Goal: Information Seeking & Learning: Learn about a topic

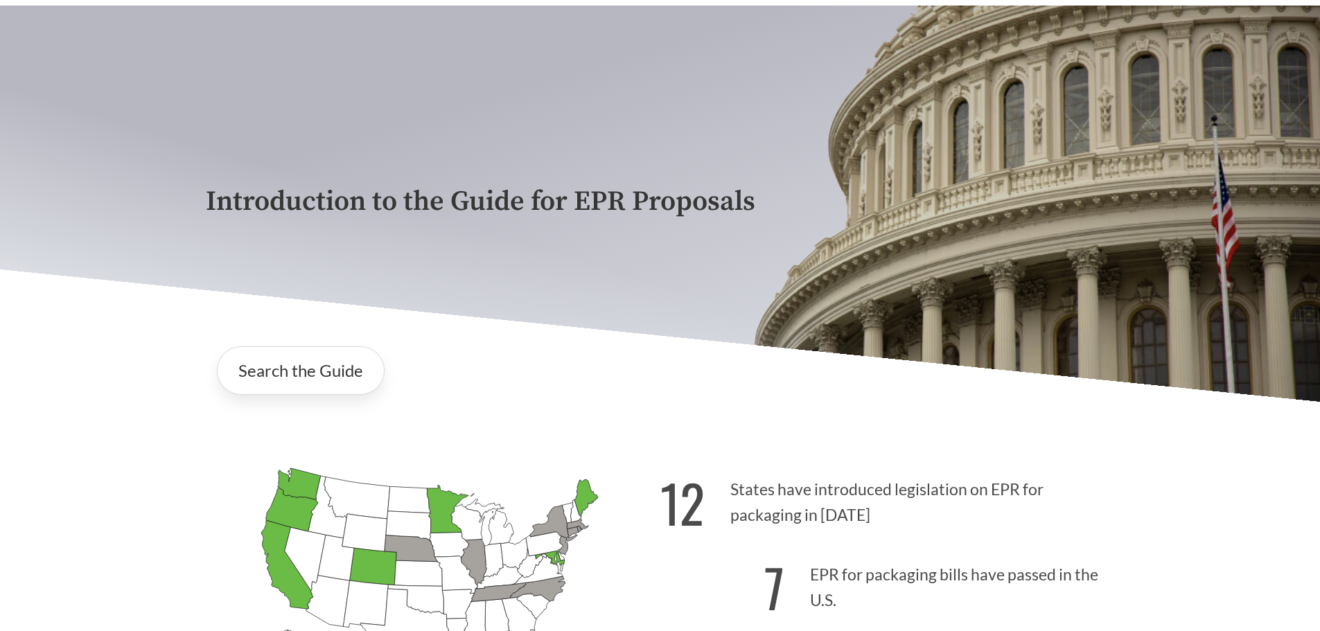
scroll to position [208, 0]
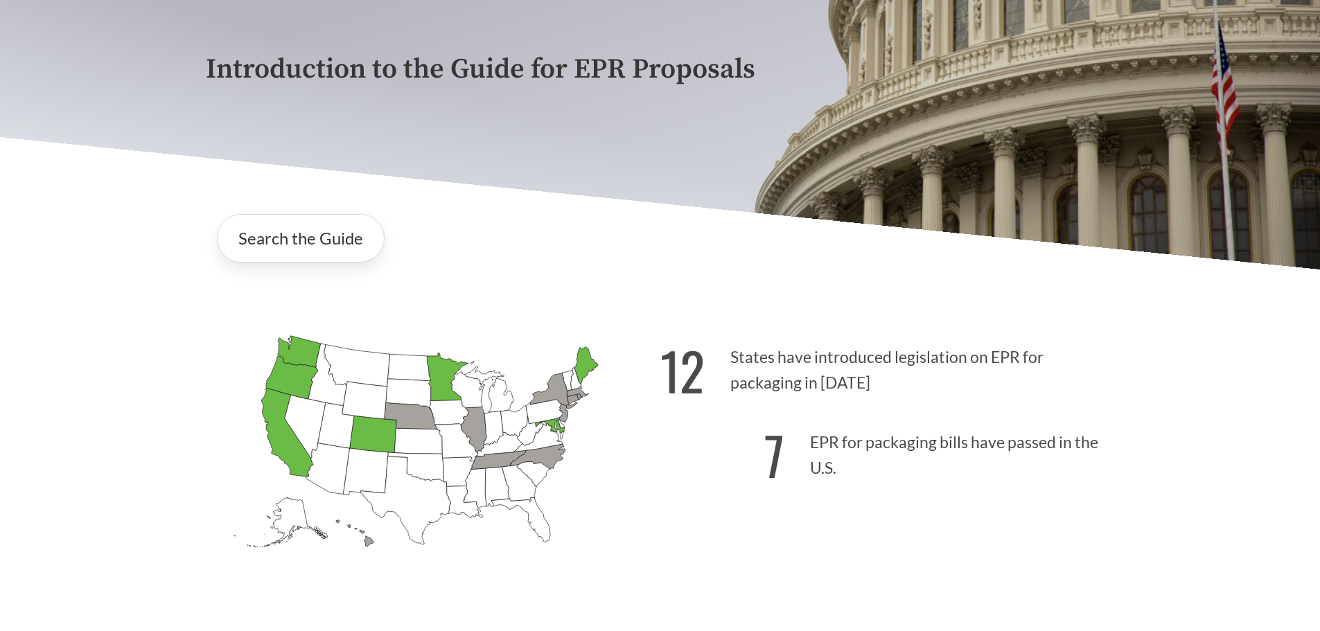
click at [272, 427] on icon "[US_STATE] Passed: 1" at bounding box center [287, 432] width 52 height 89
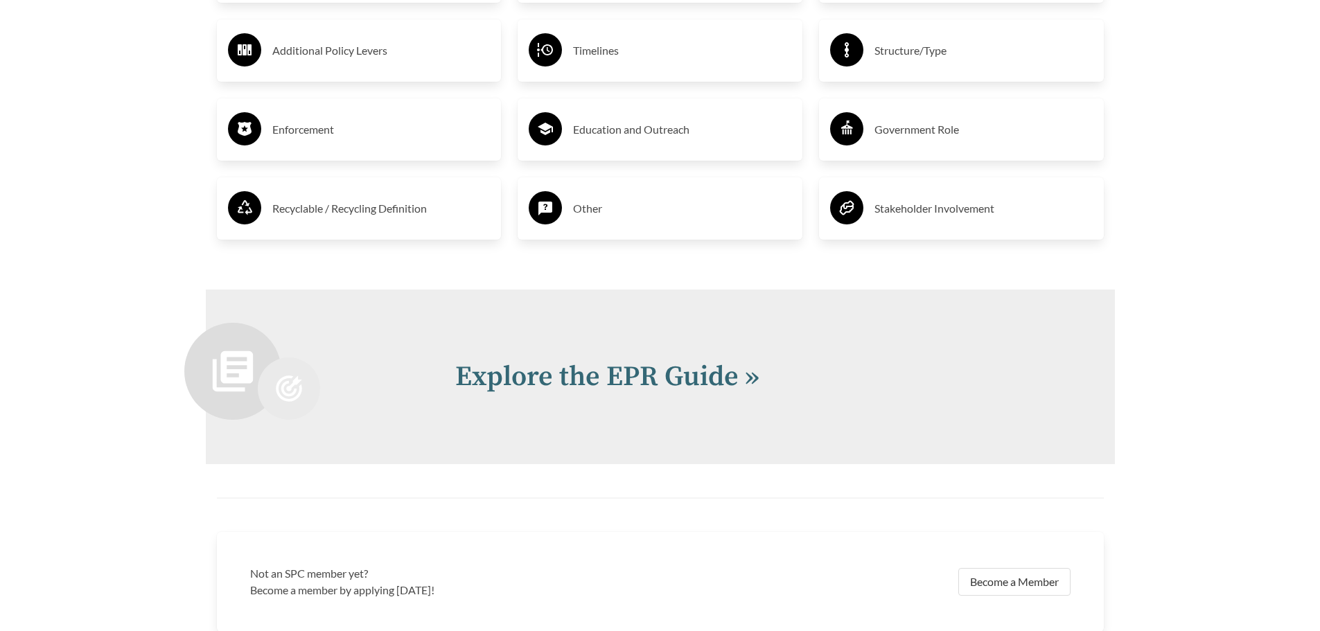
scroll to position [2840, 0]
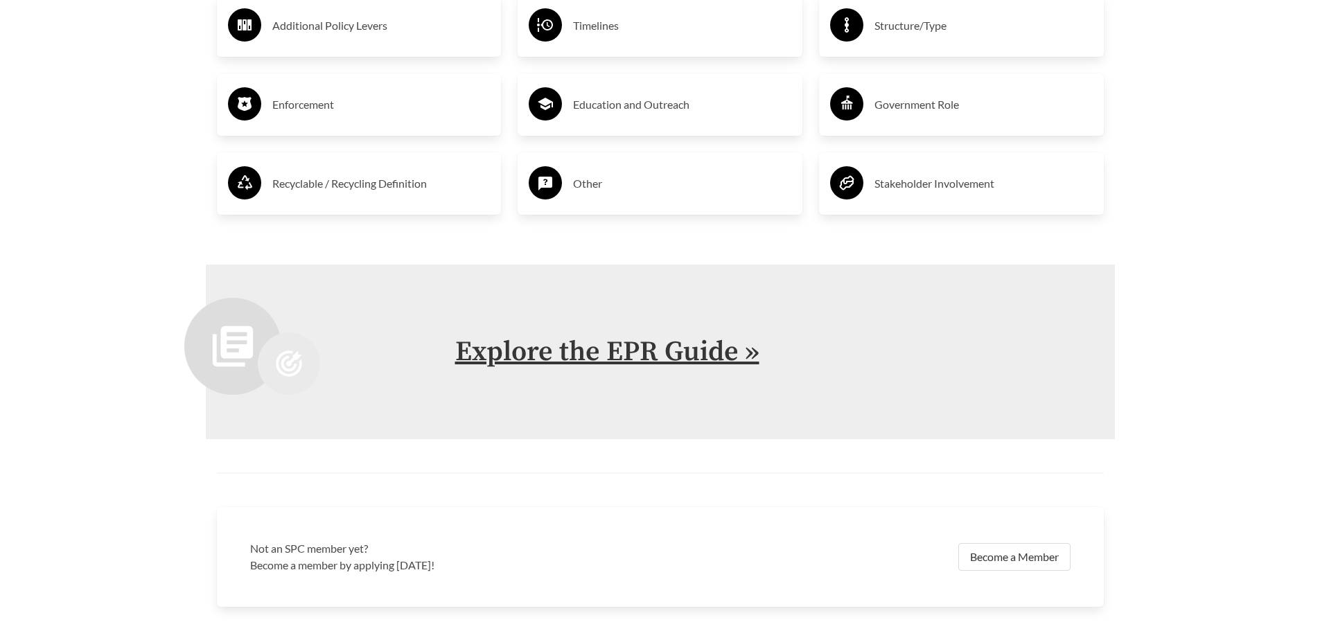
click at [614, 367] on link "Explore the EPR Guide »" at bounding box center [607, 352] width 304 height 35
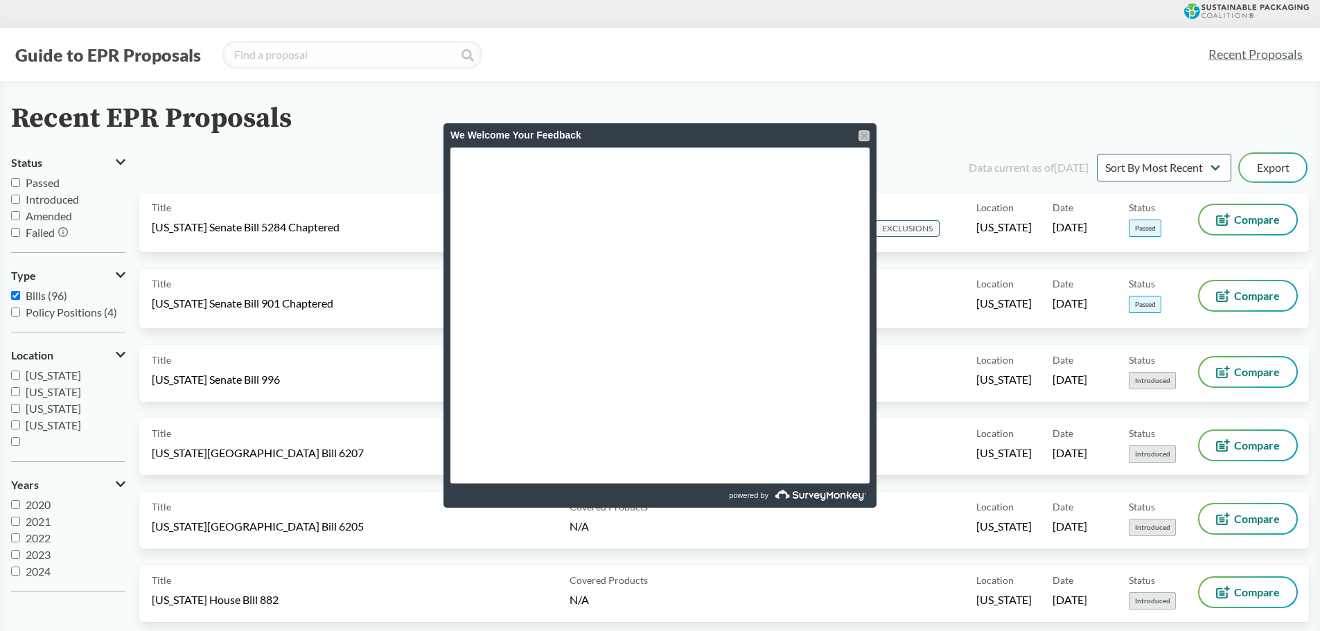
click at [864, 131] on div at bounding box center [863, 135] width 11 height 11
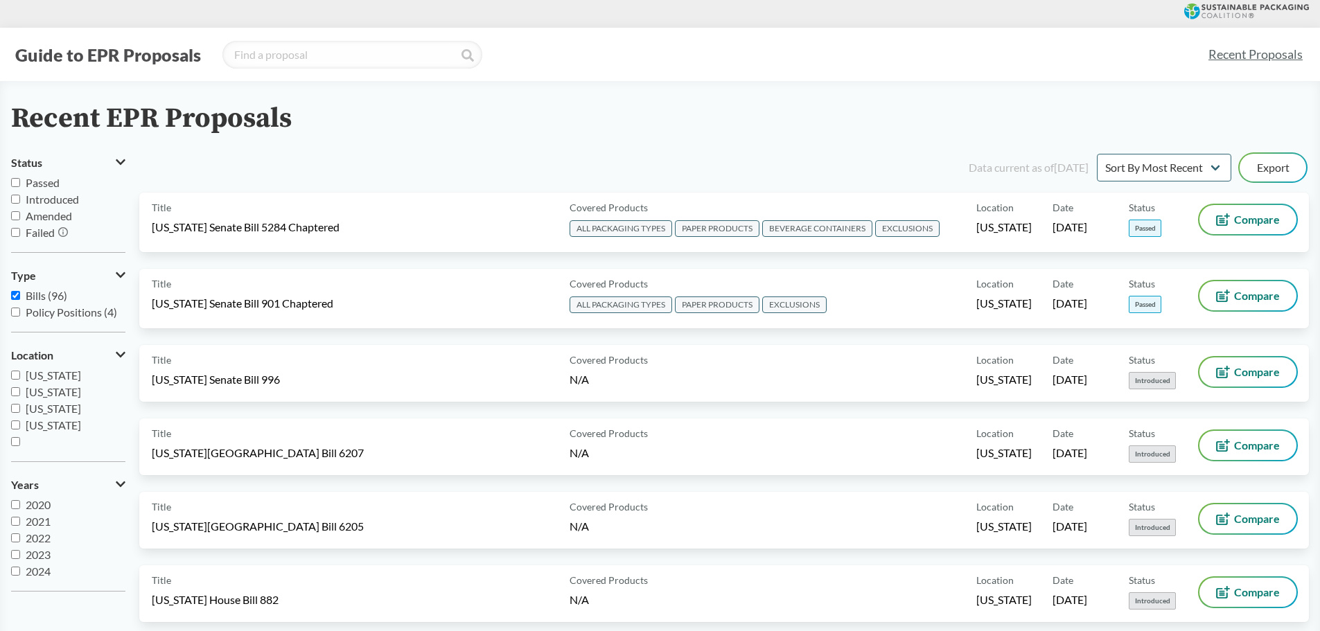
click at [153, 63] on button "Guide to EPR Proposals" at bounding box center [108, 55] width 194 height 22
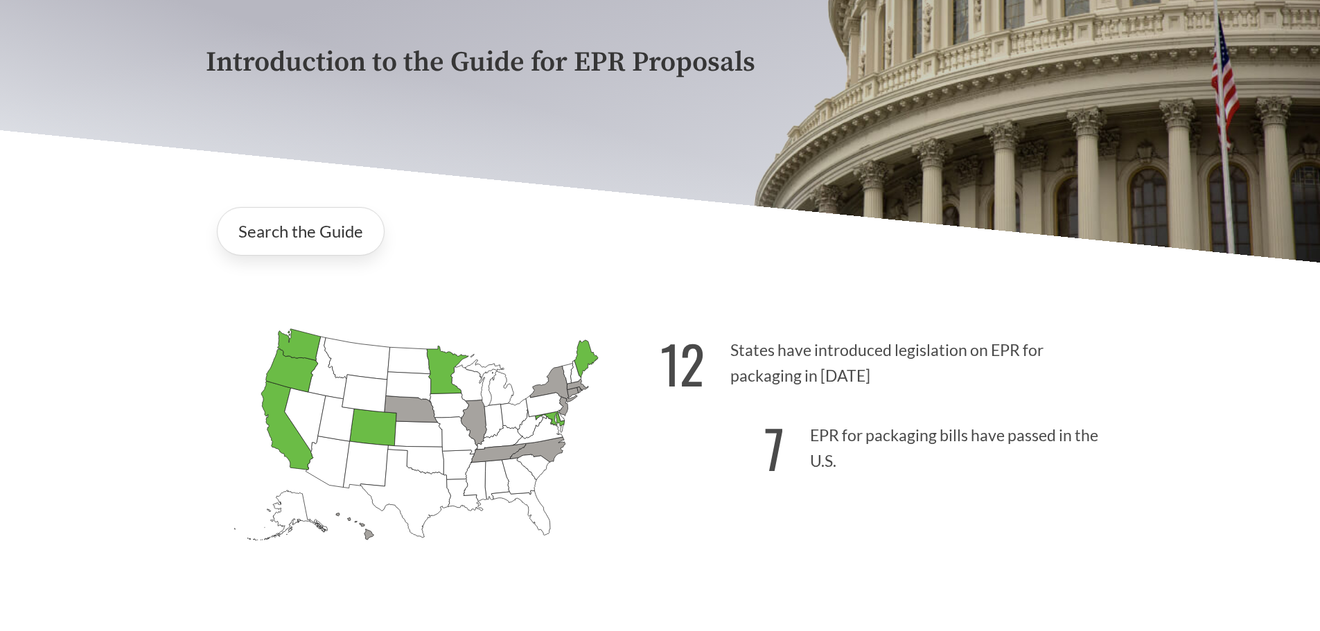
scroll to position [277, 0]
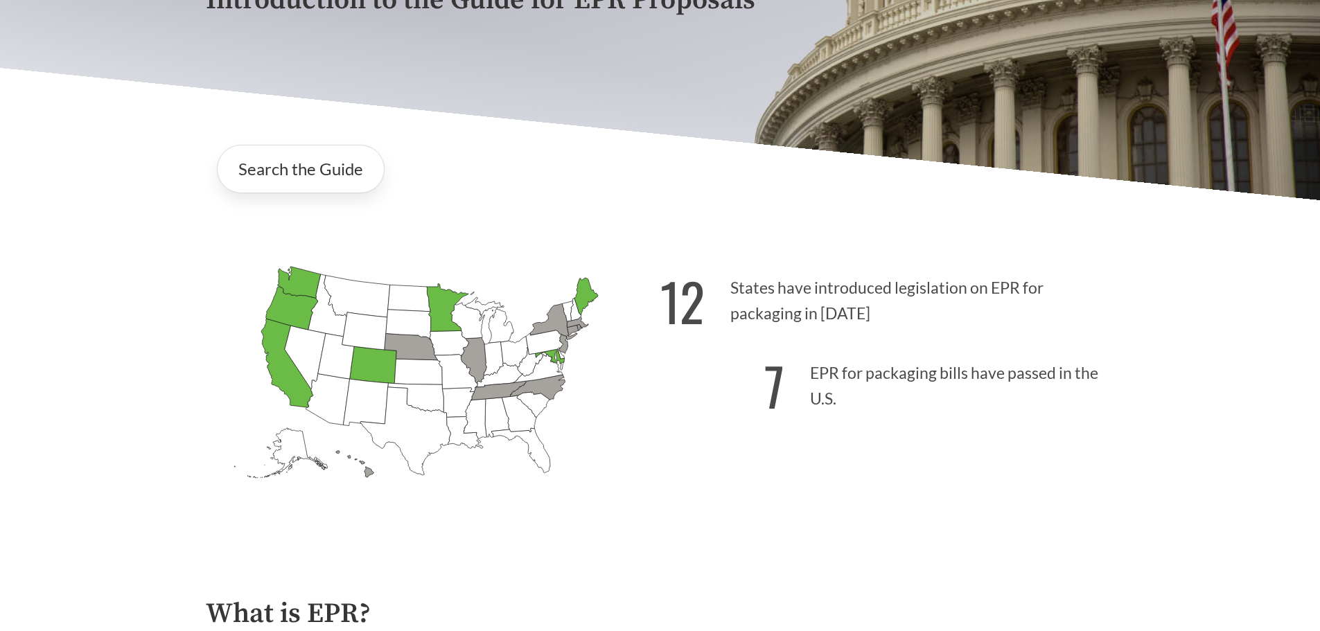
drag, startPoint x: 731, startPoint y: 290, endPoint x: 804, endPoint y: 301, distance: 74.4
click at [804, 301] on p "12 States have introduced legislation on EPR for packaging in [DATE]" at bounding box center [887, 296] width 454 height 85
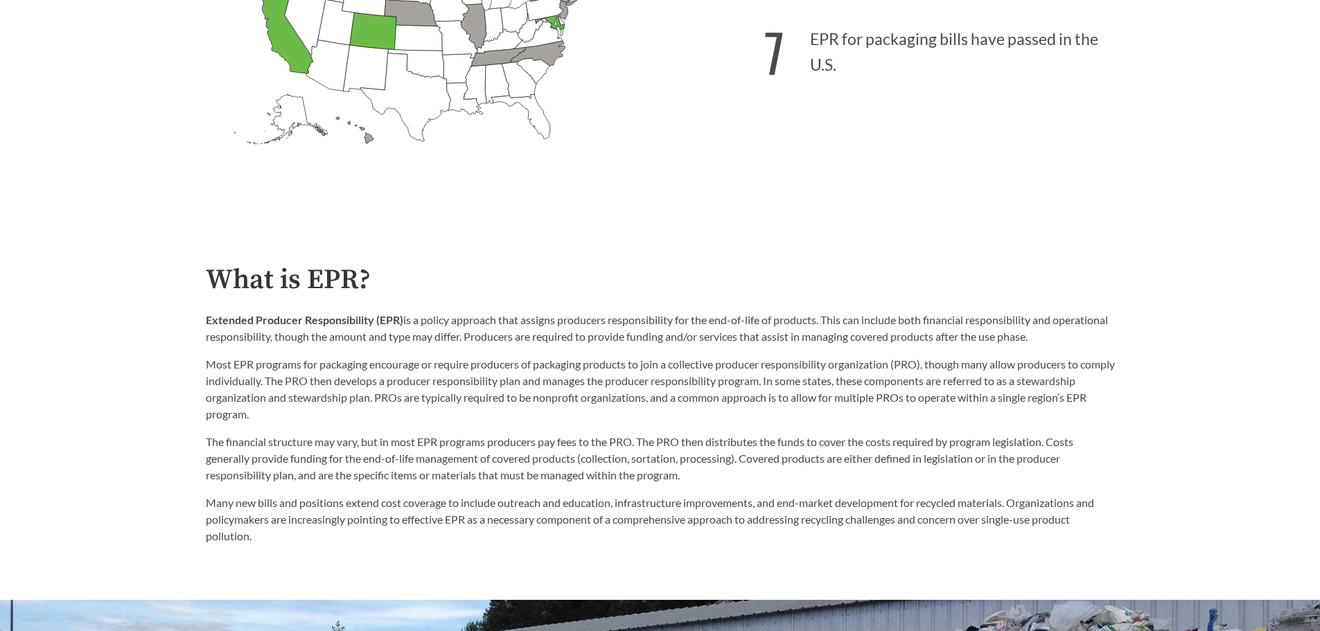
scroll to position [623, 0]
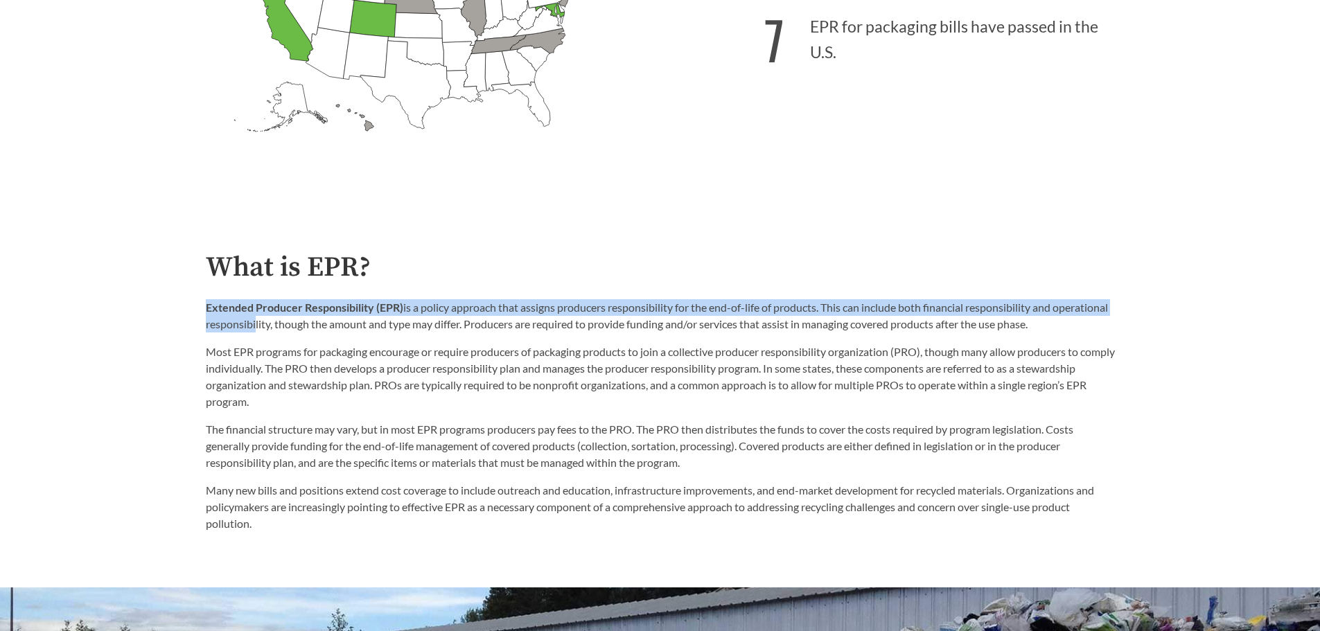
drag, startPoint x: 206, startPoint y: 310, endPoint x: 308, endPoint y: 328, distance: 104.1
click at [308, 328] on p "Extended Producer Responsibility (EPR) is a policy approach that assigns produc…" at bounding box center [660, 315] width 909 height 33
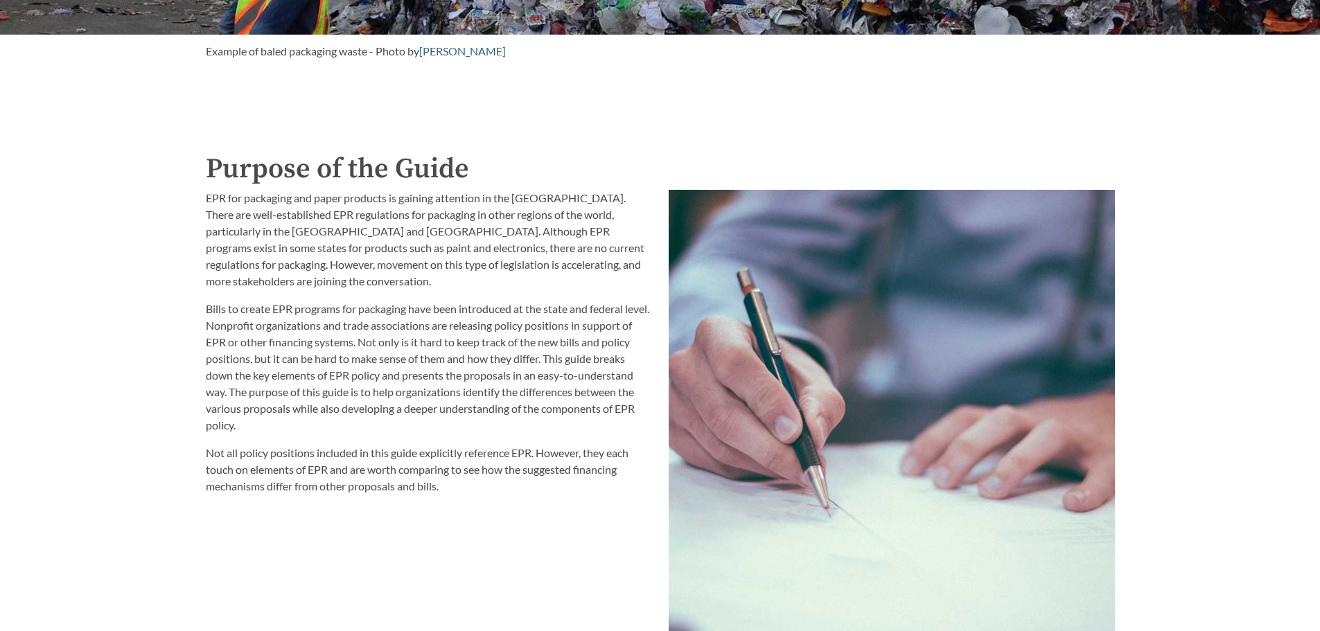
scroll to position [1455, 0]
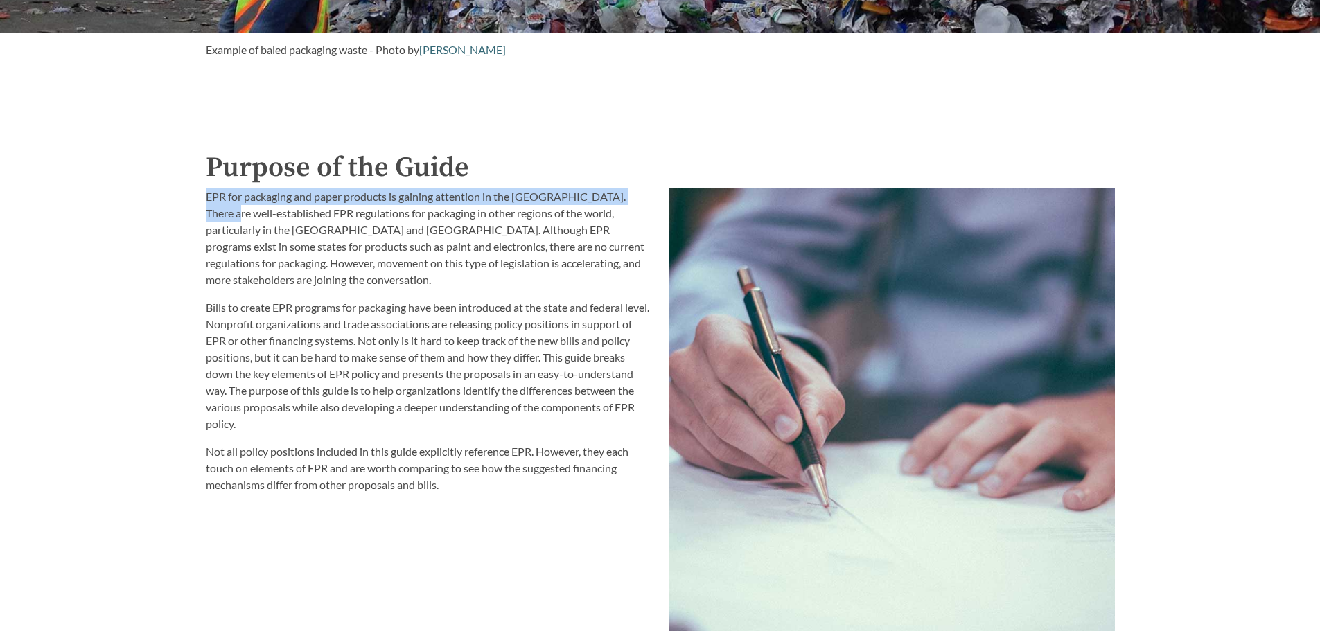
drag, startPoint x: 209, startPoint y: 196, endPoint x: 215, endPoint y: 219, distance: 23.7
click at [215, 219] on p "EPR for packaging and paper products is gaining attention in the [GEOGRAPHIC_DA…" at bounding box center [429, 238] width 446 height 100
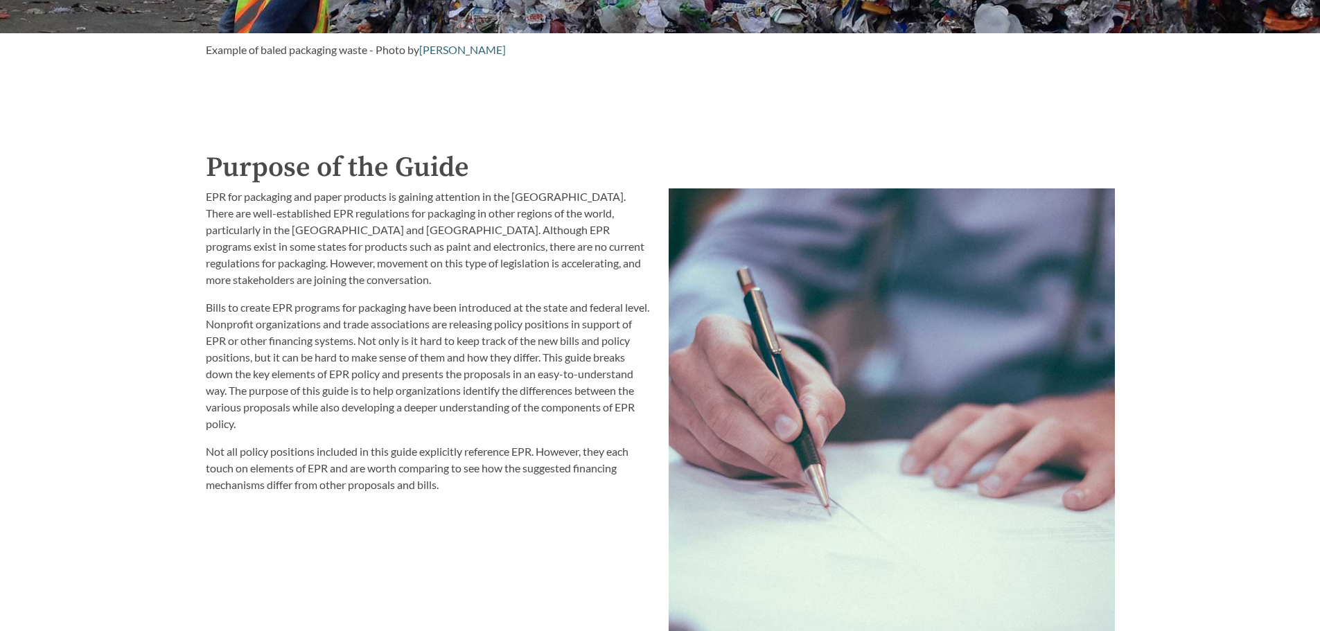
click at [269, 230] on p "EPR for packaging and paper products is gaining attention in the [GEOGRAPHIC_DA…" at bounding box center [429, 238] width 446 height 100
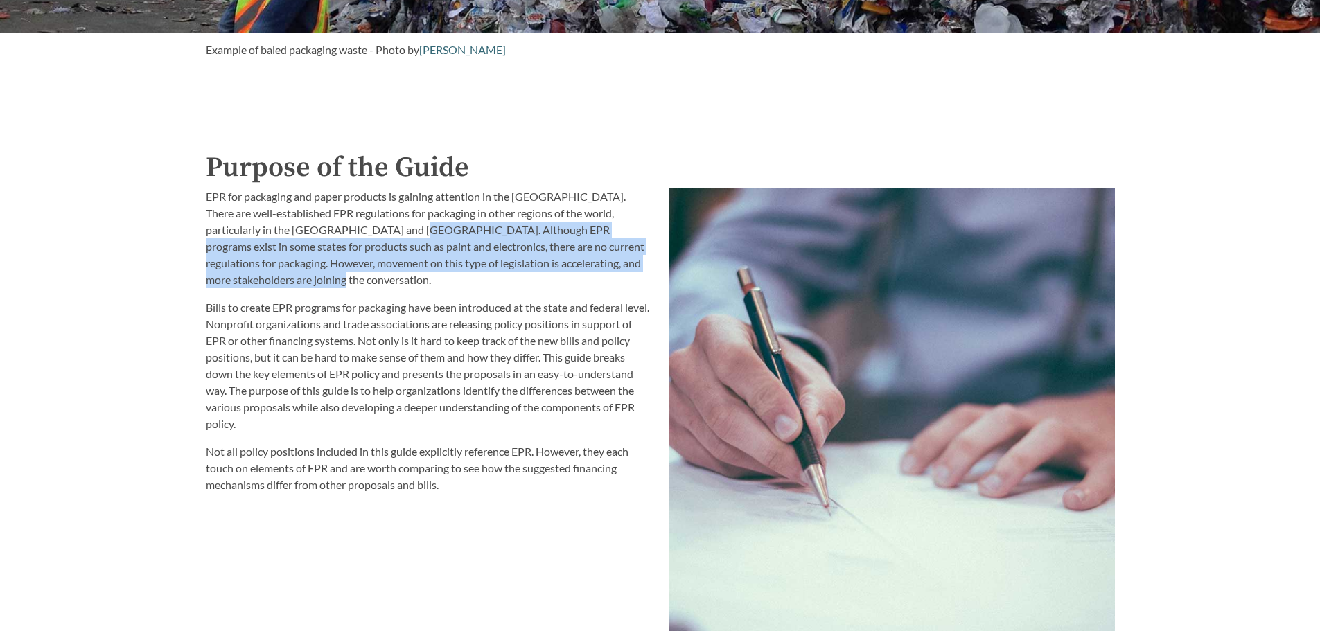
drag, startPoint x: 367, startPoint y: 235, endPoint x: 294, endPoint y: 284, distance: 87.8
click at [294, 284] on p "EPR for packaging and paper products is gaining attention in the [GEOGRAPHIC_DA…" at bounding box center [429, 238] width 446 height 100
copy p "Although EPR programs exist in some states for products such as paint and elect…"
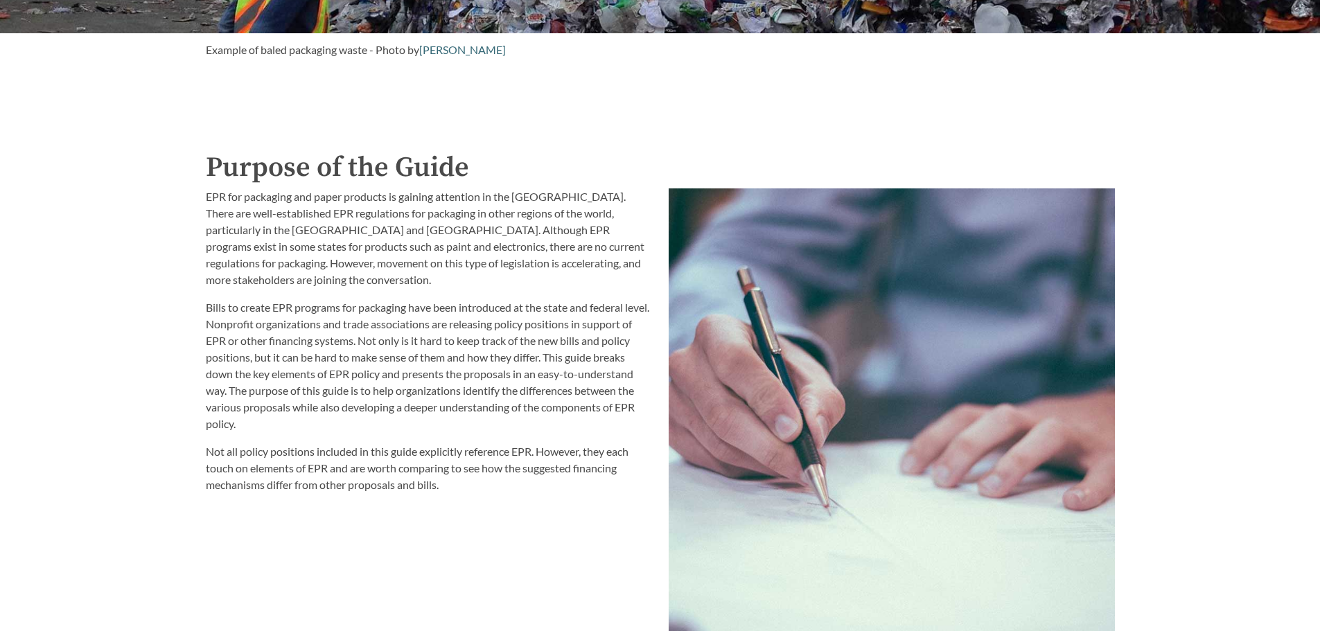
click at [340, 342] on p "Bills to create EPR programs for packaging have been introduced at the state an…" at bounding box center [429, 365] width 446 height 133
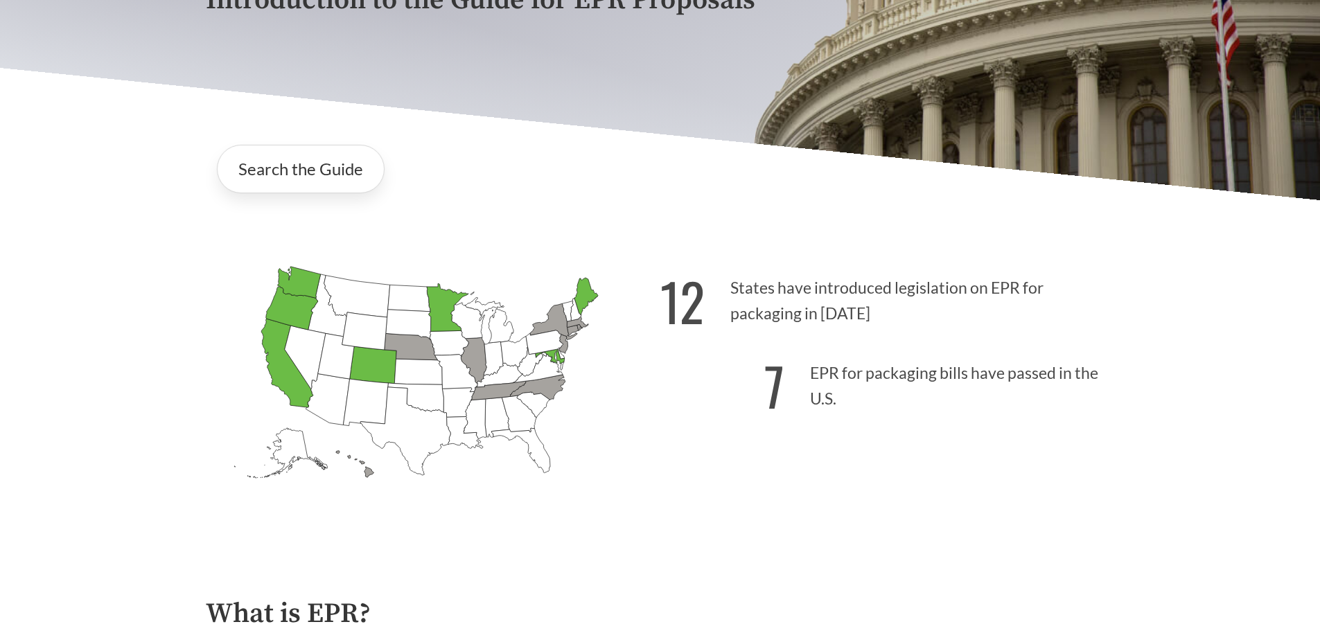
scroll to position [0, 0]
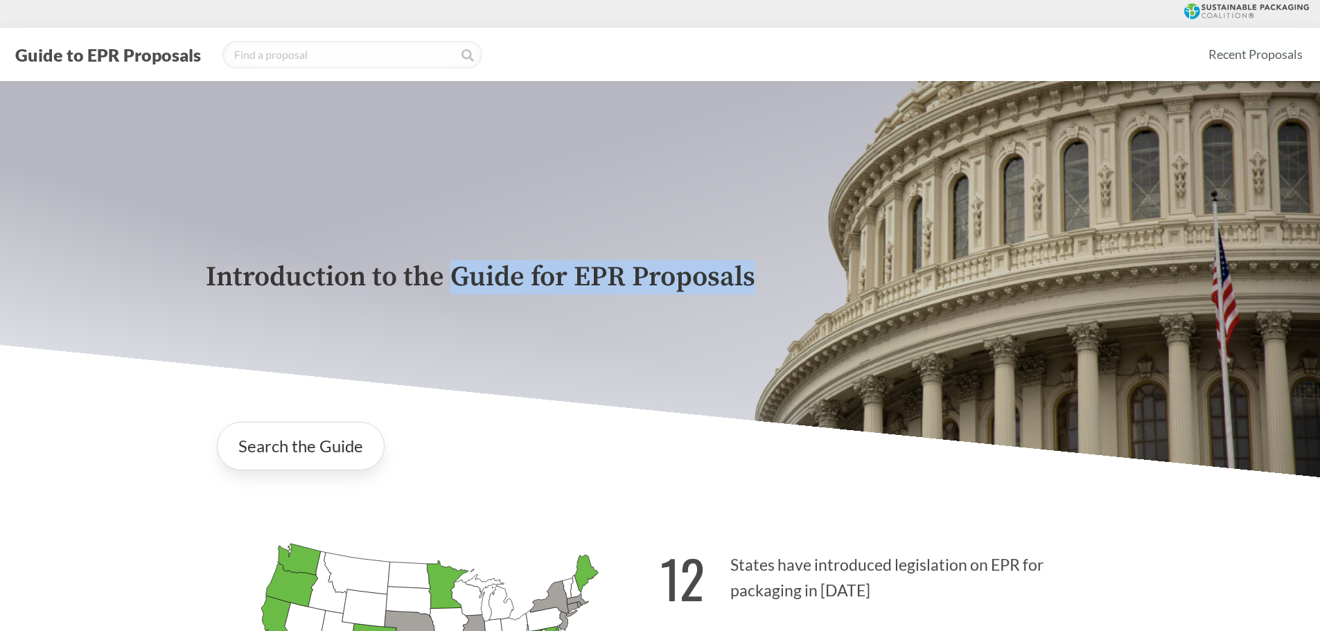
drag, startPoint x: 452, startPoint y: 281, endPoint x: 768, endPoint y: 289, distance: 315.3
click at [768, 289] on p "Introduction to the Guide for EPR Proposals" at bounding box center [660, 277] width 909 height 31
copy p "Guide for EPR Proposals"
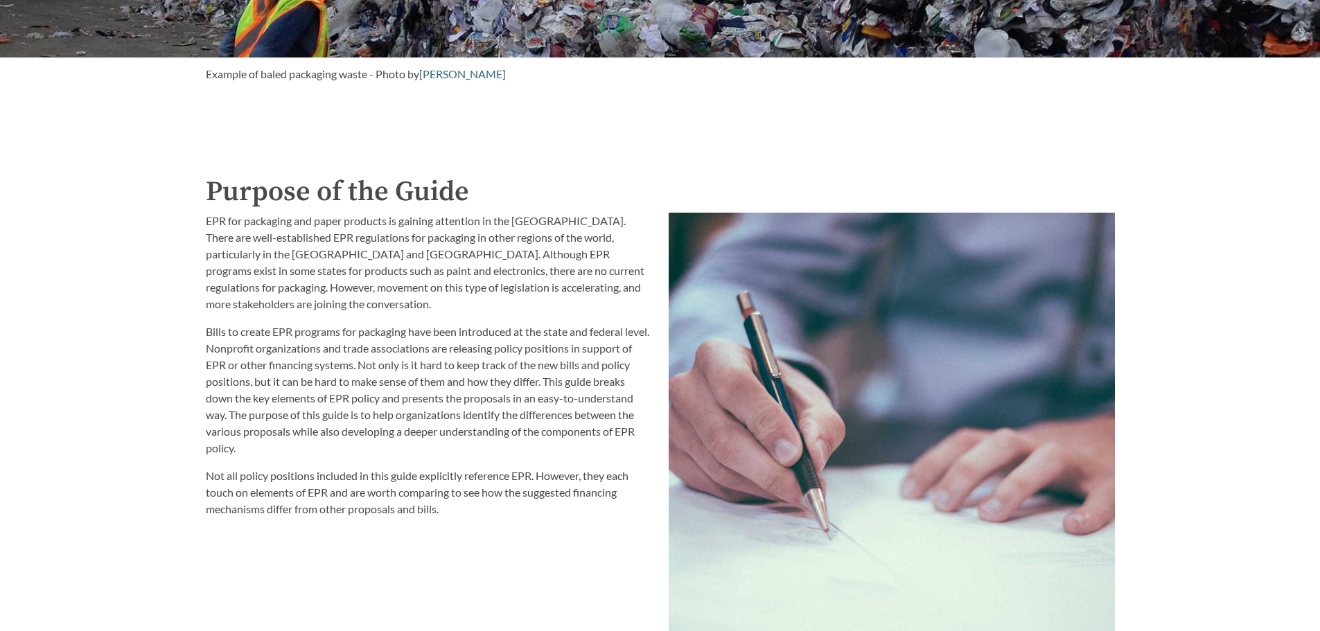
scroll to position [1593, 0]
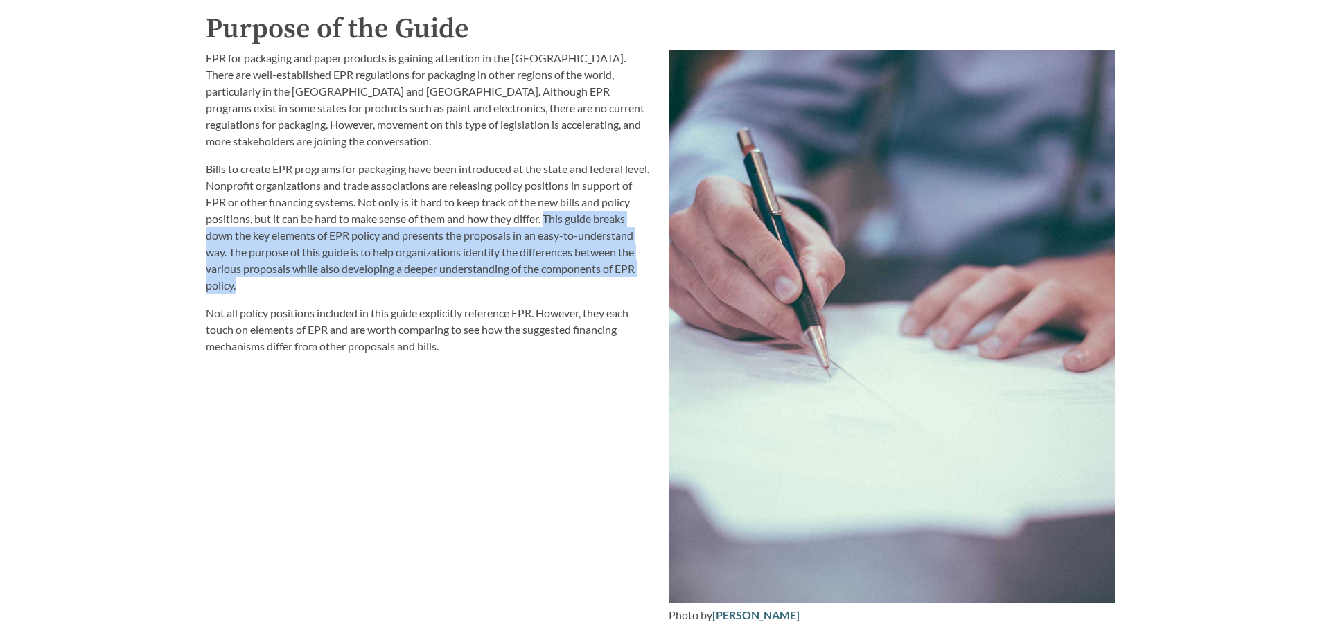
drag, startPoint x: 547, startPoint y: 221, endPoint x: 270, endPoint y: 285, distance: 284.5
click at [270, 285] on p "Bills to create EPR programs for packaging have been introduced at the state an…" at bounding box center [429, 227] width 446 height 133
copy p "This guide breaks down the key elements of EPR policy and presents the proposal…"
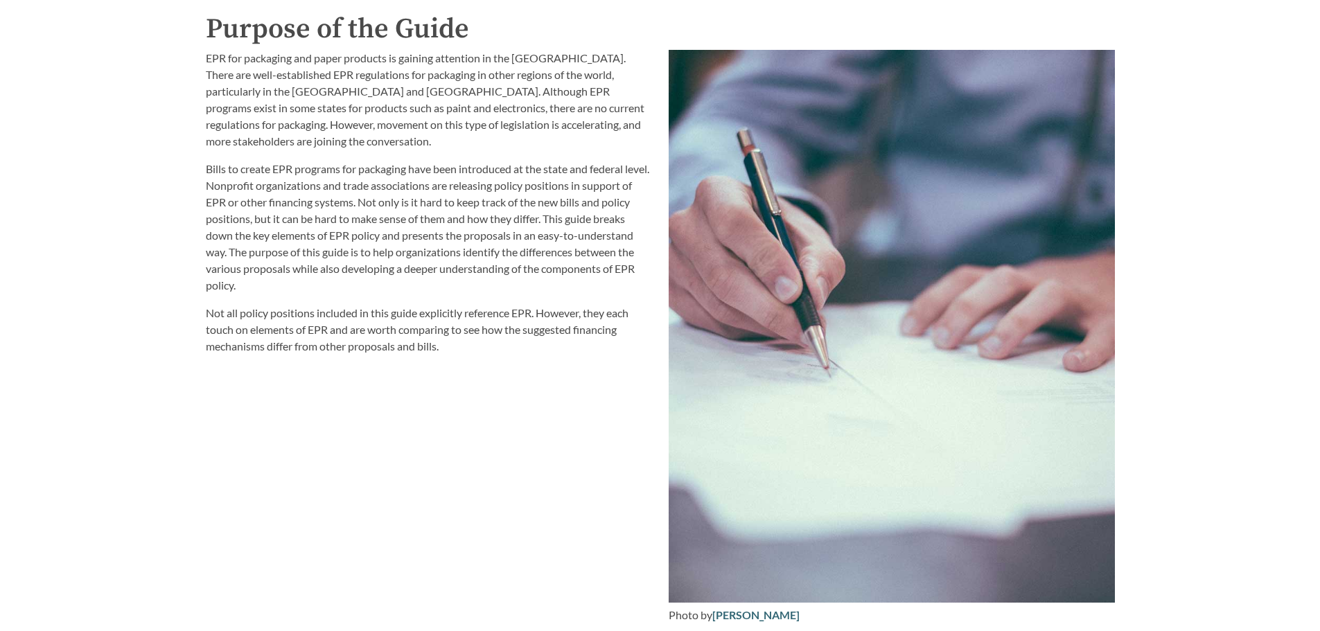
click at [426, 360] on div "EPR for packaging and paper products is gaining attention in the [GEOGRAPHIC_DA…" at bounding box center [428, 337] width 463 height 591
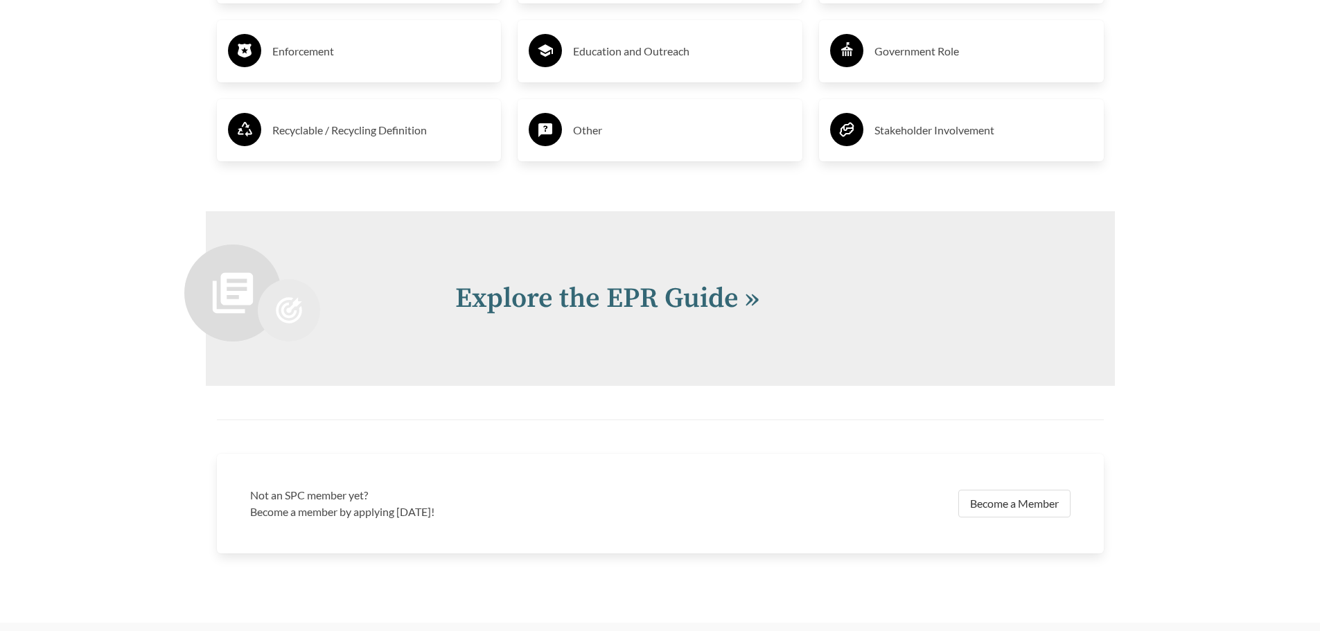
scroll to position [2909, 0]
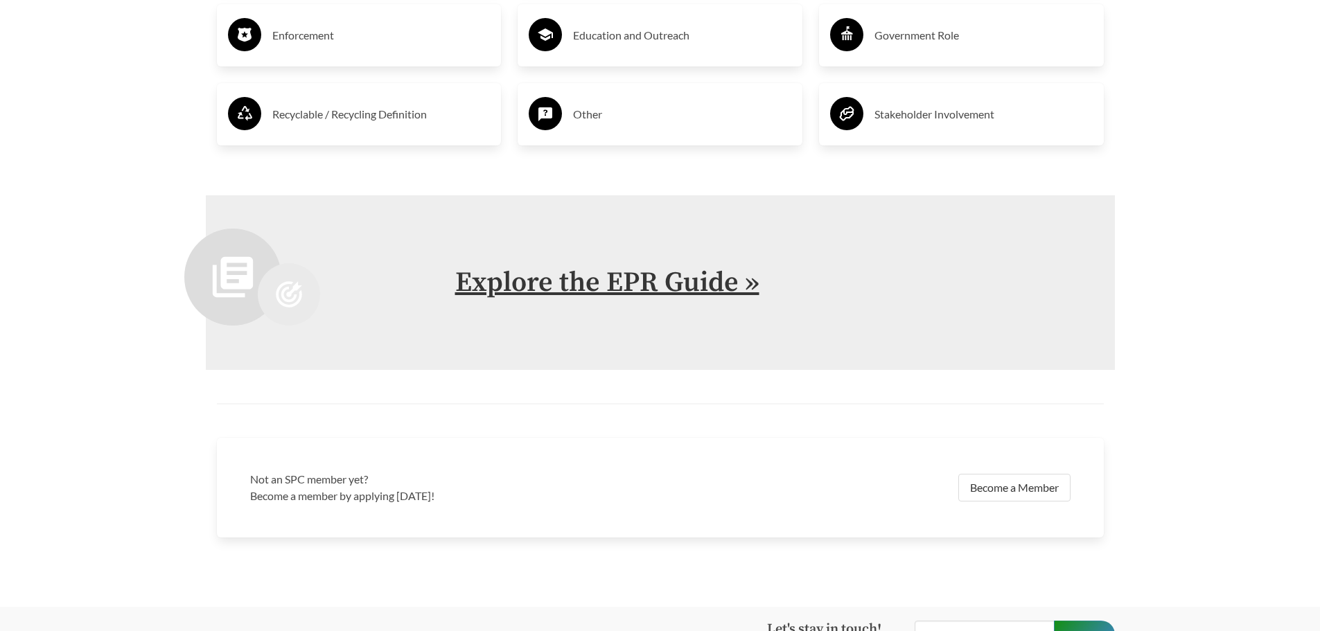
click at [643, 280] on link "Explore the EPR Guide »" at bounding box center [607, 282] width 304 height 35
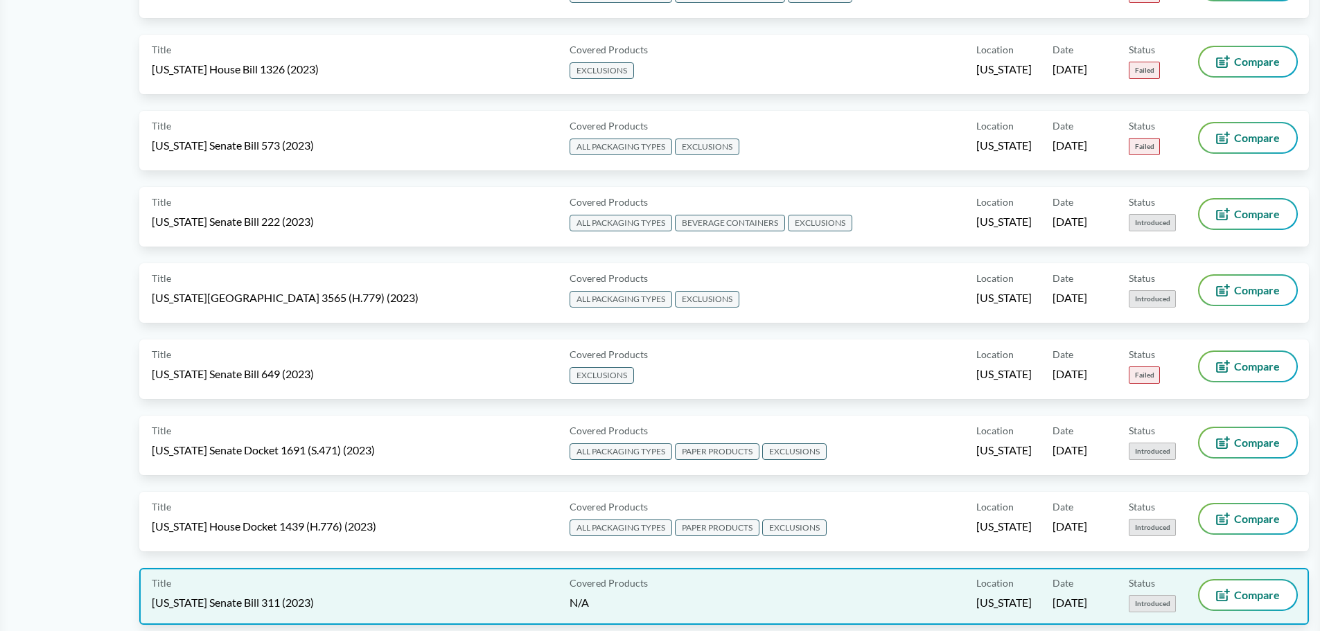
scroll to position [4295, 0]
